Goal: Book appointment/travel/reservation

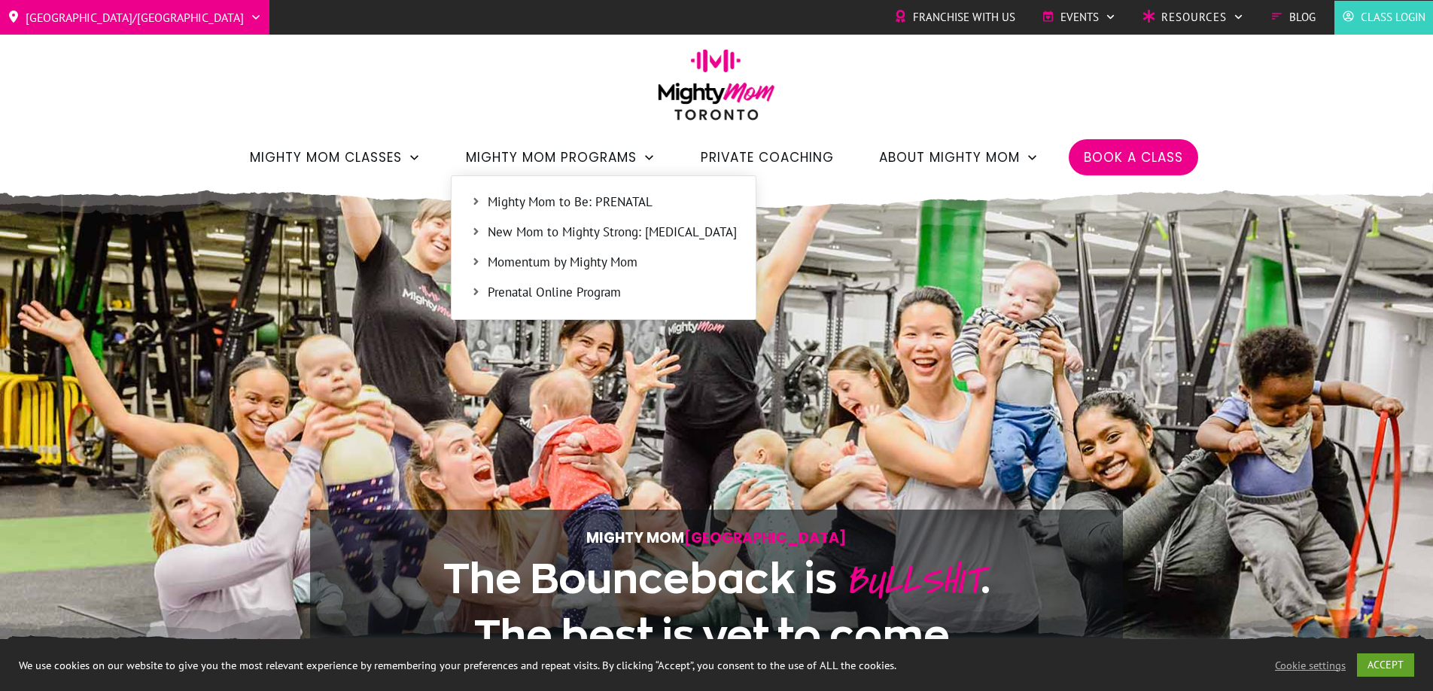
click at [580, 238] on span "New Mom to Mighty Strong: [MEDICAL_DATA]" at bounding box center [612, 233] width 249 height 20
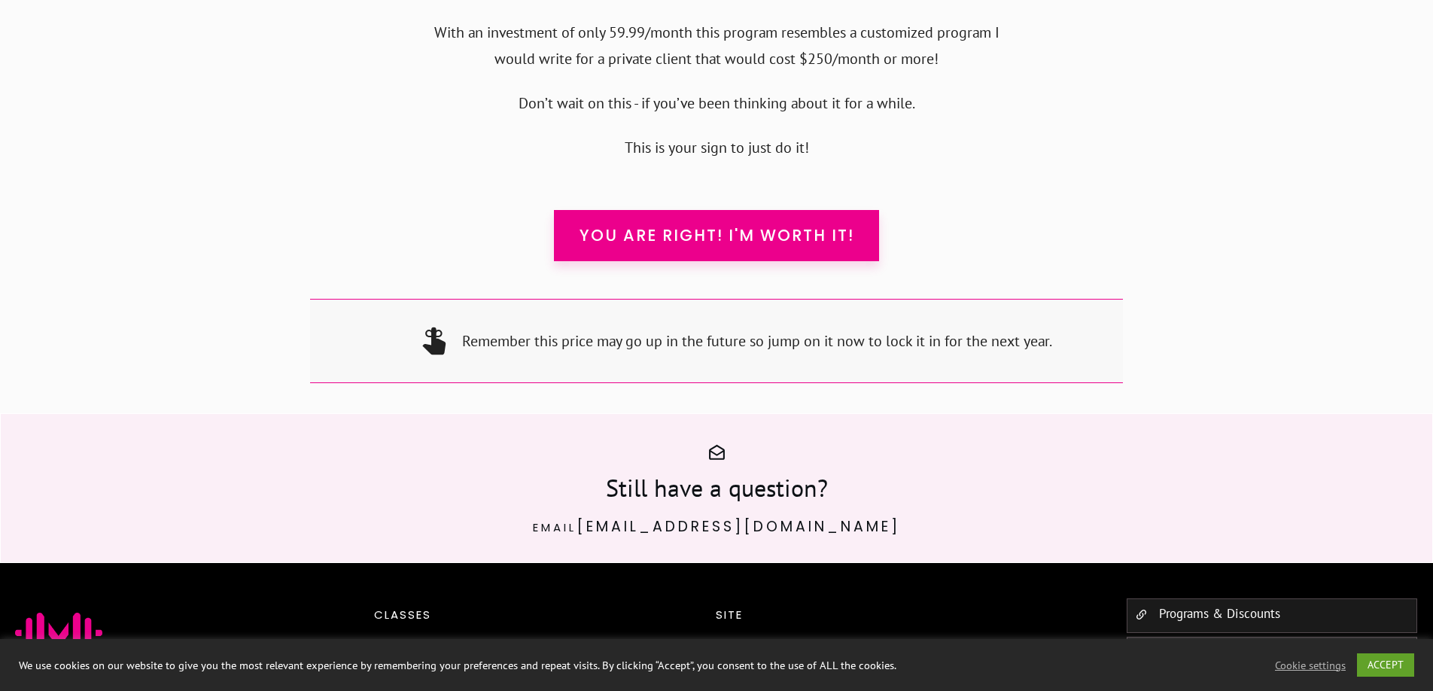
scroll to position [14570, 0]
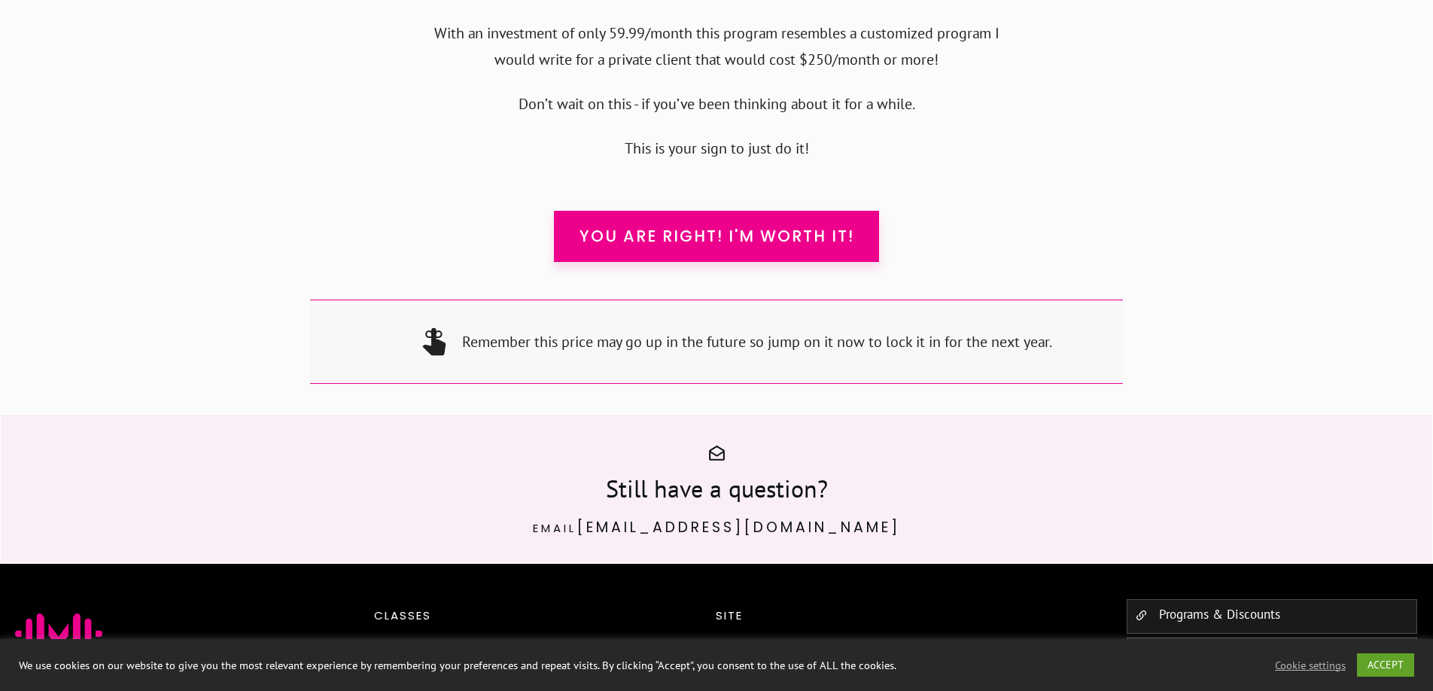
click at [463, 667] on link "Drop-in Classes" at bounding box center [446, 675] width 84 height 17
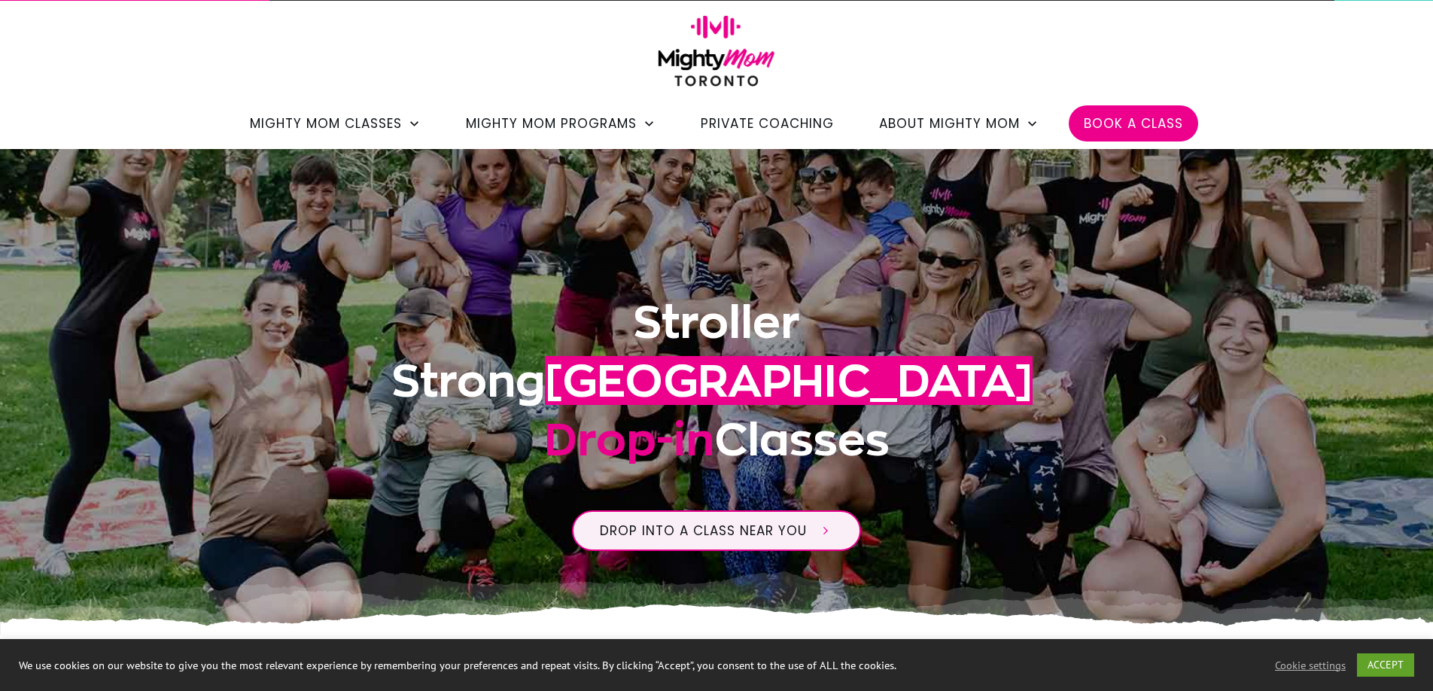
scroll to position [51, 0]
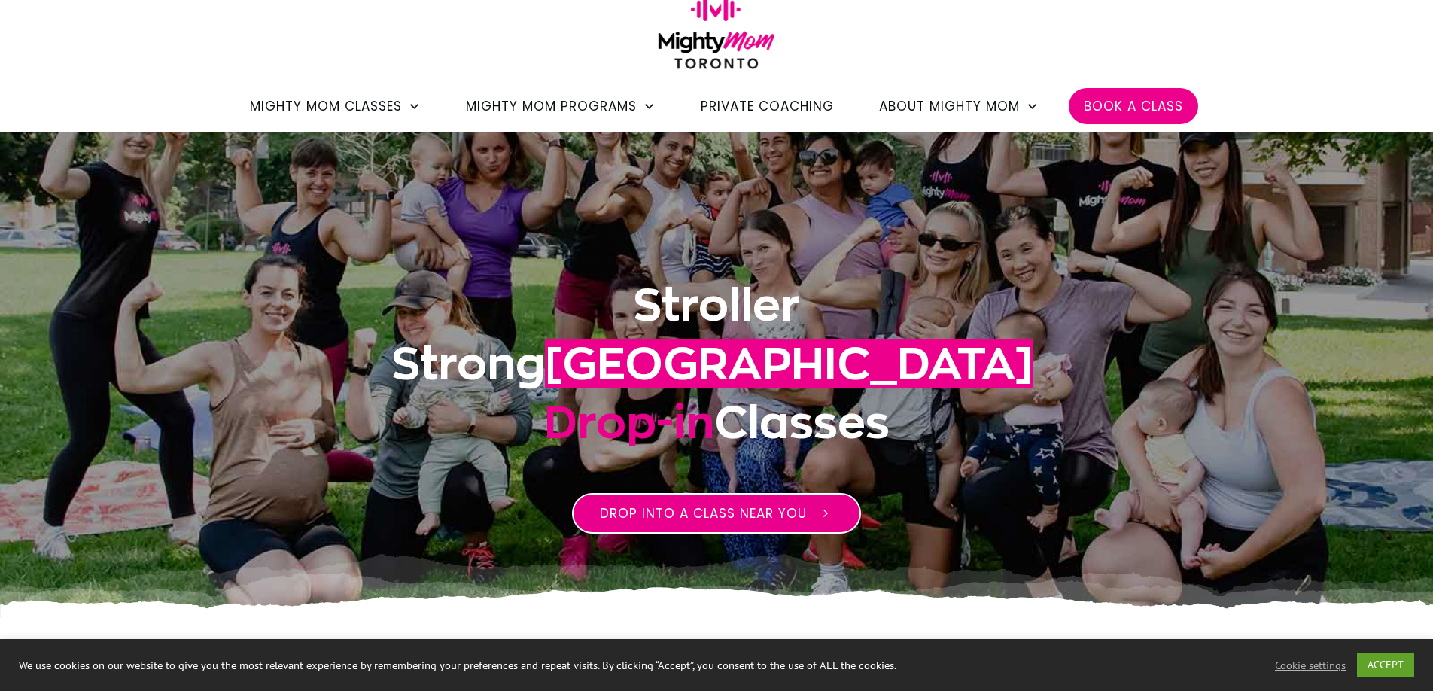
click at [695, 524] on link "Drop into a class near you" at bounding box center [716, 513] width 289 height 41
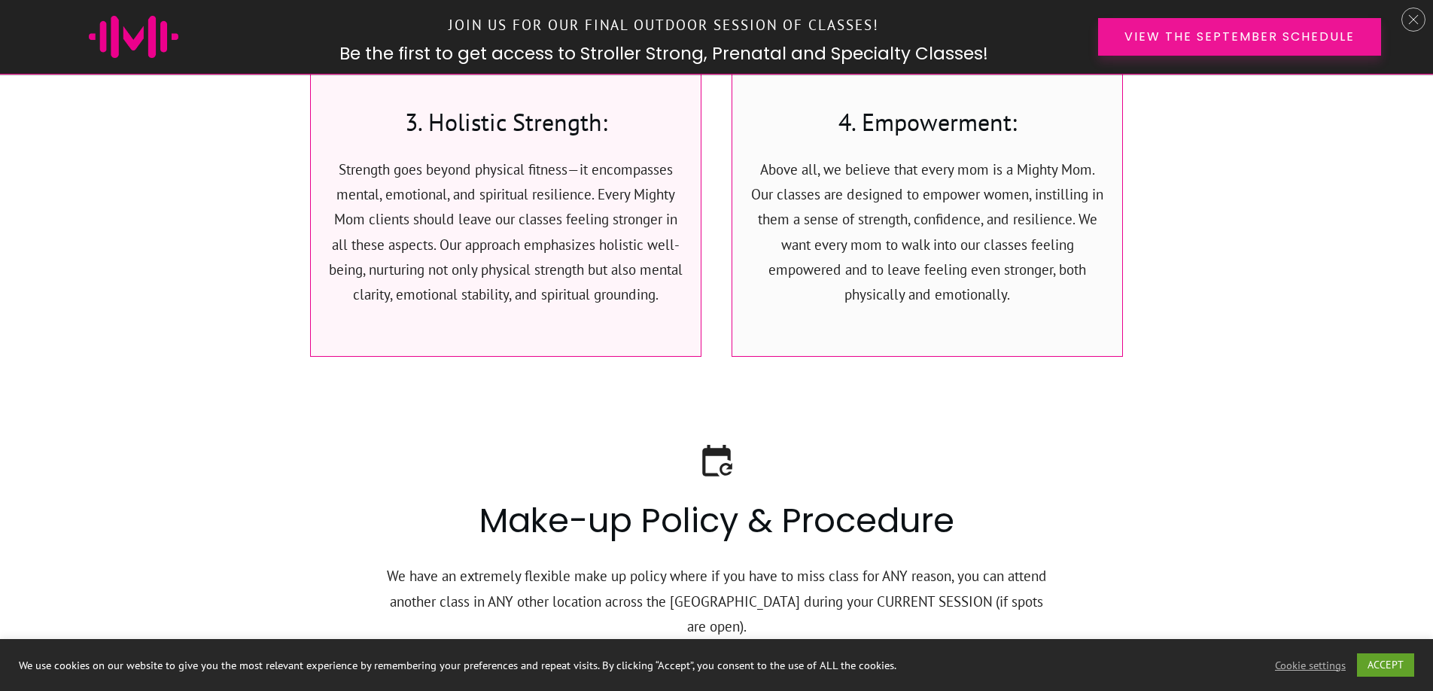
scroll to position [5349, 0]
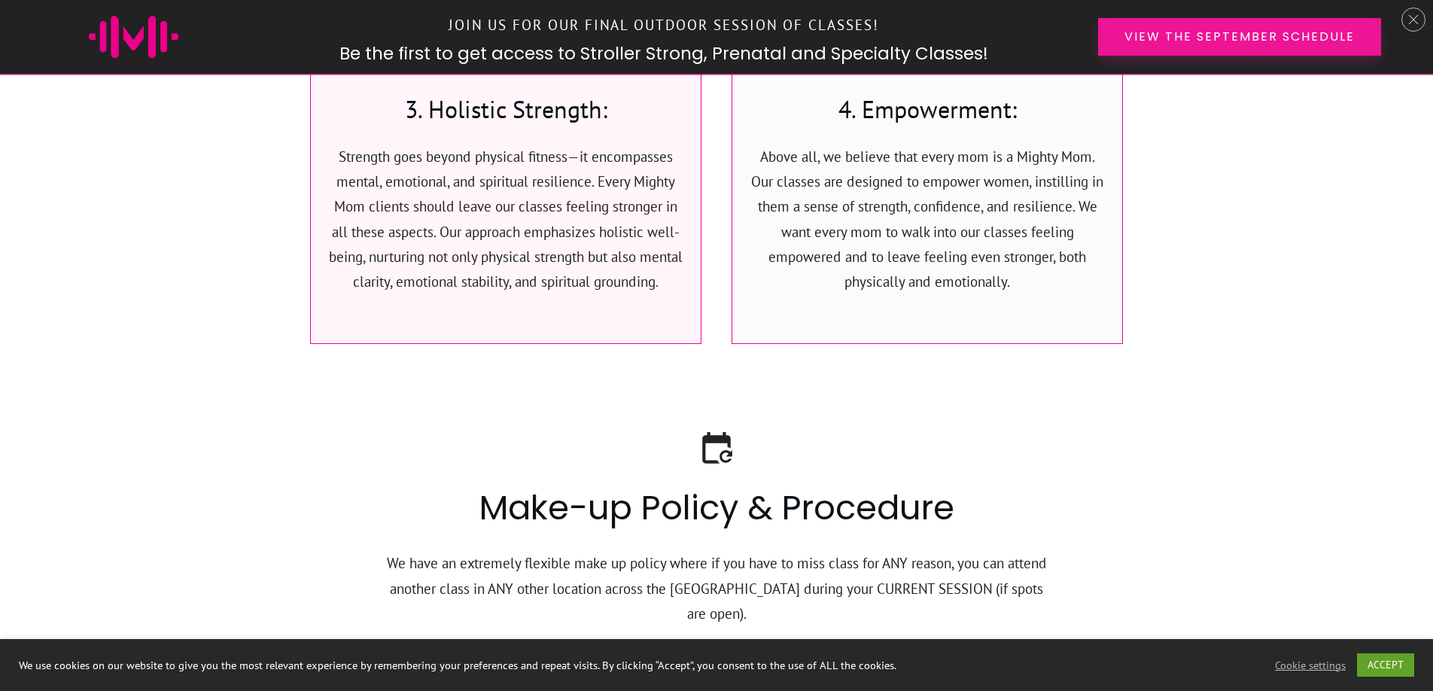
scroll to position [51, 0]
